Goal: Information Seeking & Learning: Learn about a topic

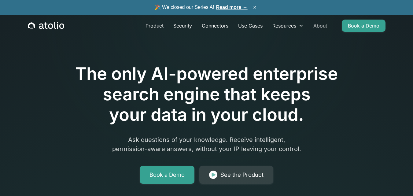
click at [324, 27] on link "About" at bounding box center [321, 26] width 24 height 12
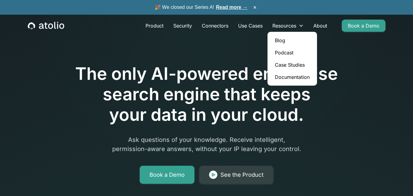
click at [278, 41] on link "Blog" at bounding box center [292, 40] width 45 height 12
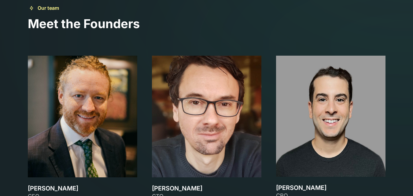
scroll to position [857, 0]
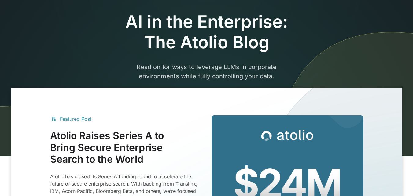
scroll to position [82, 0]
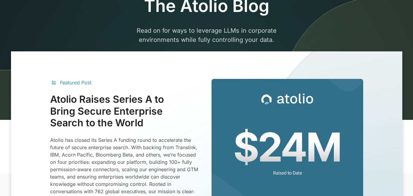
click at [144, 100] on h3 "Atolio Raises Series A to Bring Secure Enterprise Search to the World" at bounding box center [126, 111] width 152 height 35
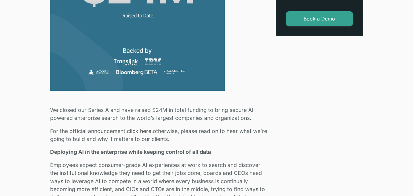
scroll to position [285, 0]
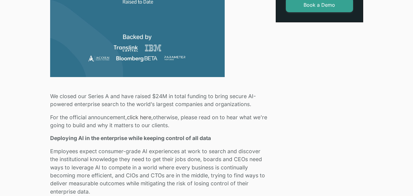
click at [137, 116] on link "click here," at bounding box center [140, 117] width 26 height 6
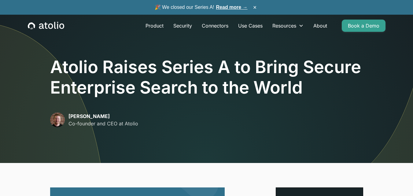
scroll to position [122, 0]
